Goal: Information Seeking & Learning: Learn about a topic

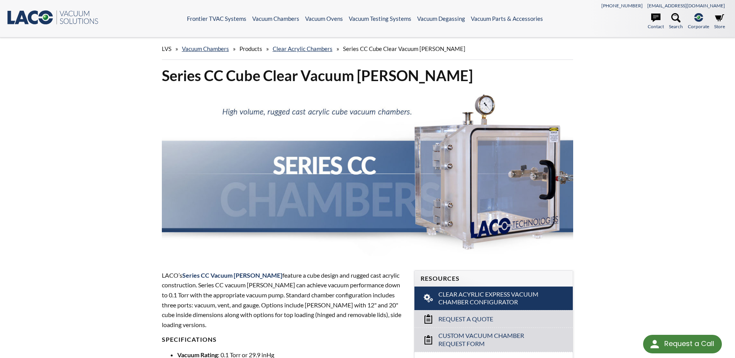
scroll to position [394, 0]
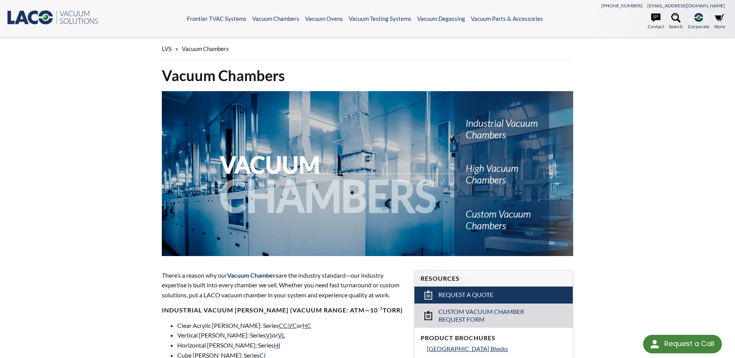
scroll to position [158, 0]
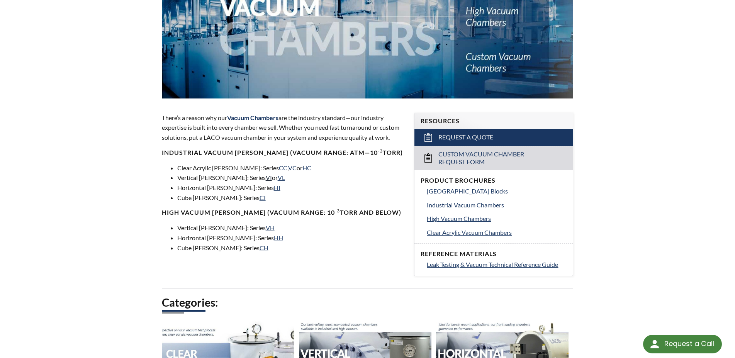
click at [266, 179] on link "VI" at bounding box center [269, 177] width 6 height 7
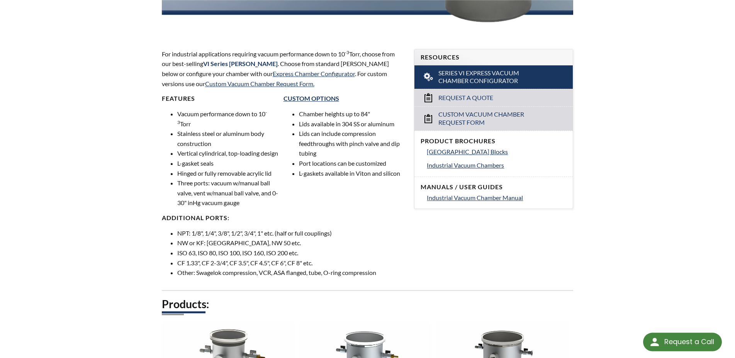
scroll to position [355, 0]
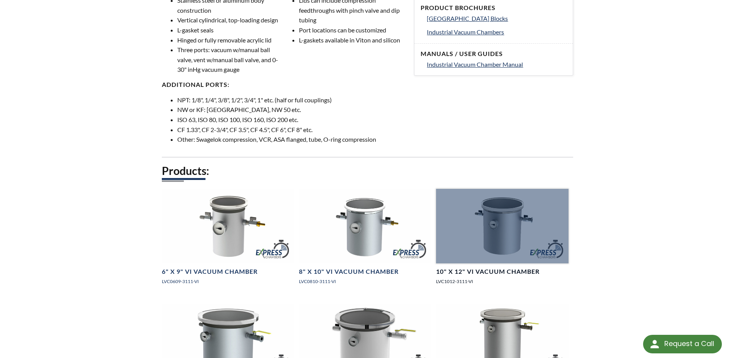
click at [475, 248] on div at bounding box center [502, 226] width 133 height 75
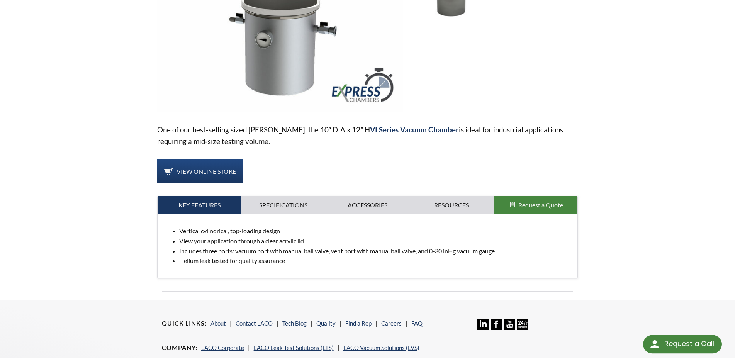
scroll to position [118, 0]
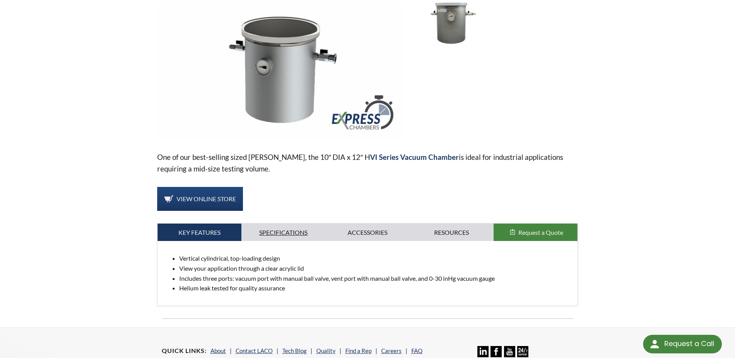
click at [269, 237] on link "Specifications" at bounding box center [284, 233] width 84 height 18
